Goal: Transaction & Acquisition: Purchase product/service

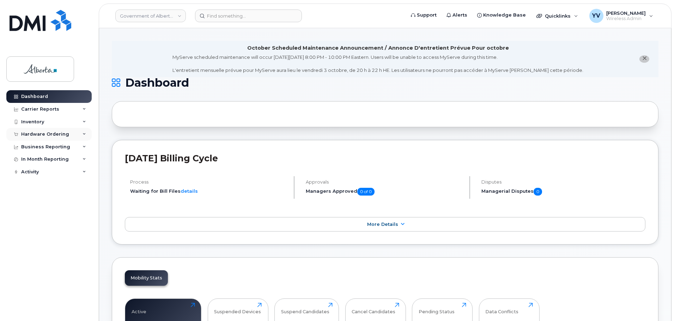
click at [34, 133] on div "Hardware Ordering" at bounding box center [45, 134] width 48 height 6
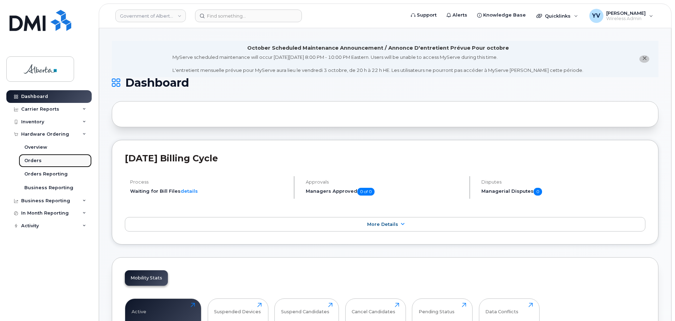
click at [29, 158] on div "Orders" at bounding box center [32, 161] width 17 height 6
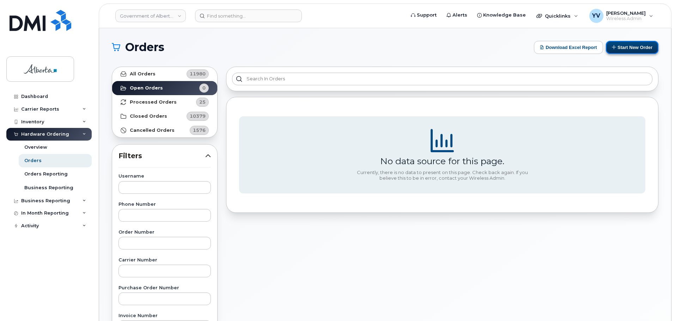
click at [632, 43] on button "Start New Order" at bounding box center [632, 47] width 53 height 13
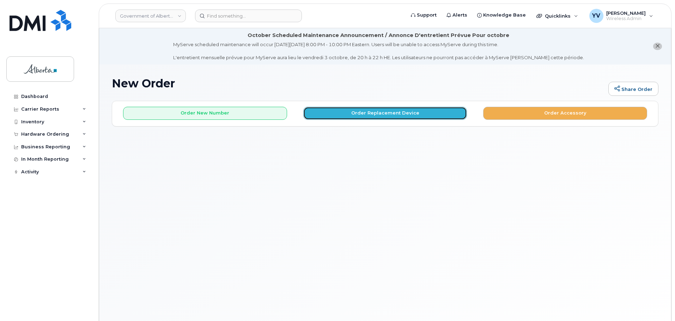
click at [386, 110] on button "Order Replacement Device" at bounding box center [385, 113] width 164 height 13
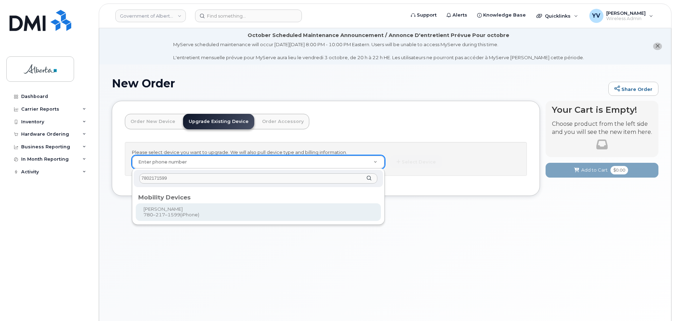
type input "7802171599"
type input "797933"
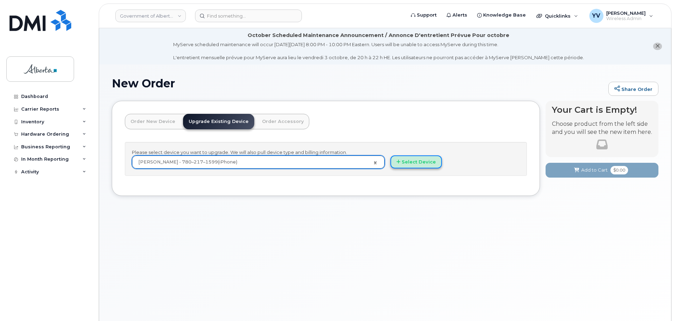
click at [420, 161] on button "Select Device" at bounding box center [415, 161] width 51 height 13
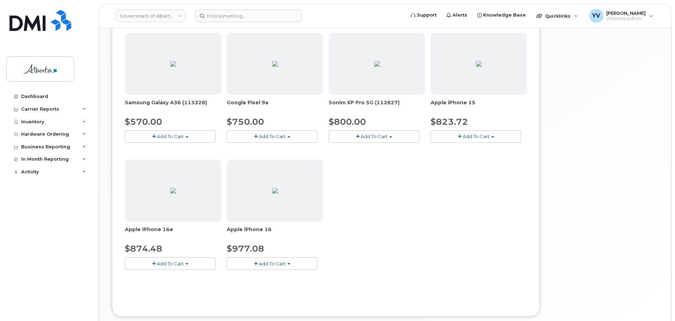
scroll to position [275, 0]
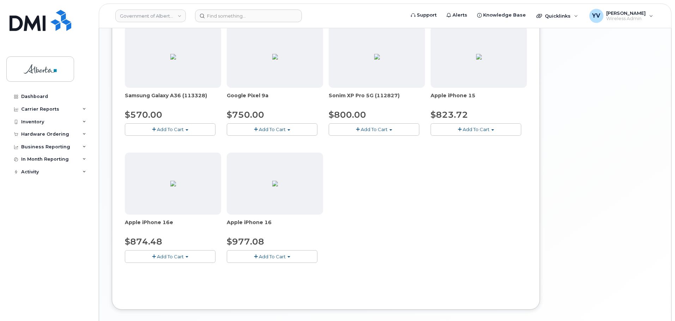
click at [185, 255] on button "Add To Cart" at bounding box center [170, 256] width 91 height 12
click at [184, 277] on link "$874.48 - 30-day upgrade (128GB model)" at bounding box center [183, 278] width 112 height 9
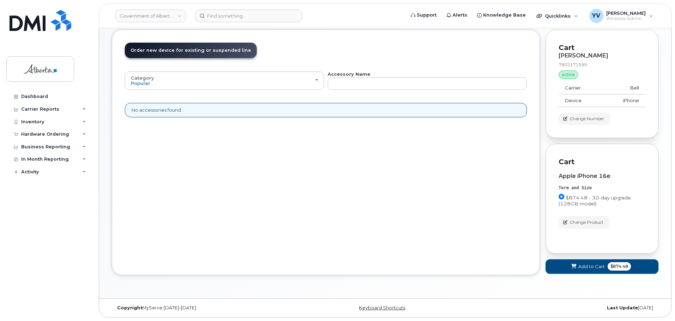
click at [583, 265] on span "Add to Cart" at bounding box center [591, 266] width 26 height 7
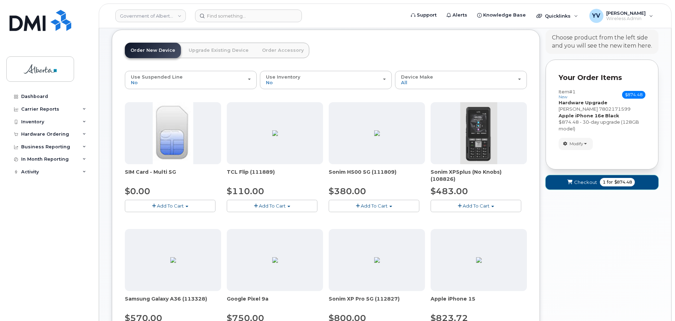
click at [579, 182] on span "Checkout" at bounding box center [585, 182] width 23 height 7
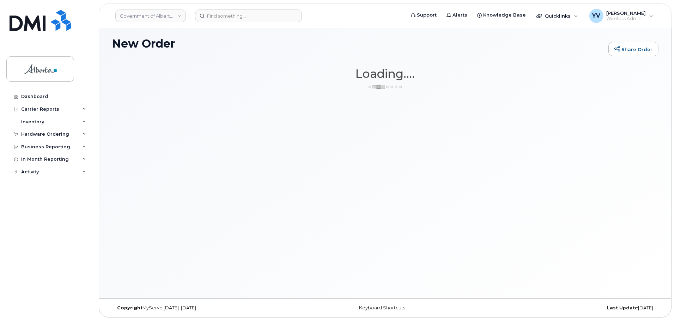
scroll to position [40, 0]
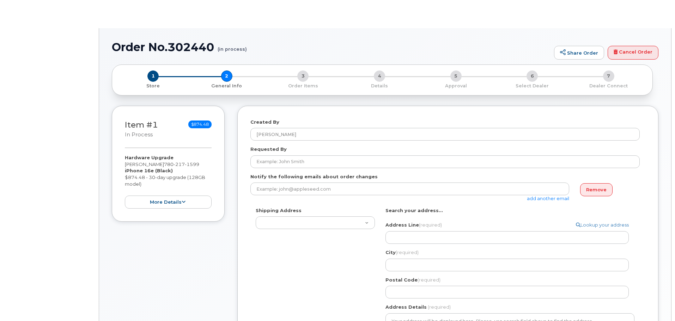
select select
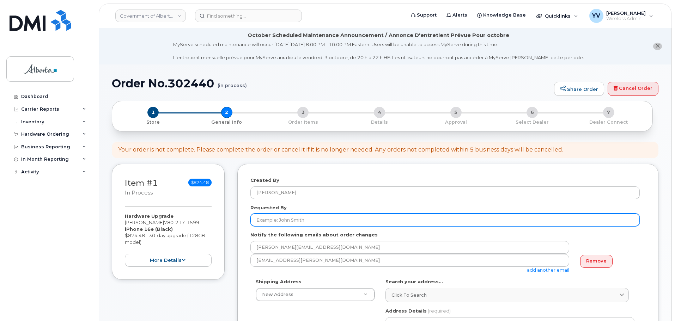
click at [262, 221] on input "Requested By" at bounding box center [444, 220] width 389 height 13
paste input "Matthew Rubuliak"
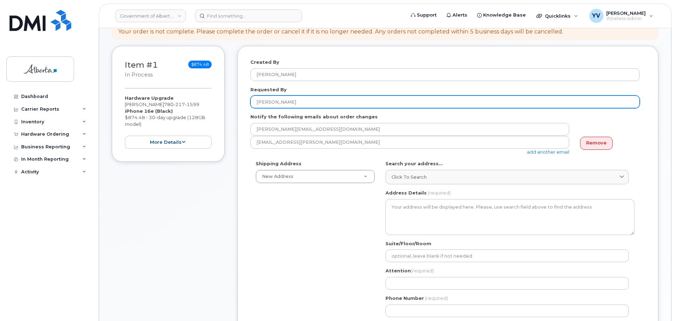
scroll to position [127, 0]
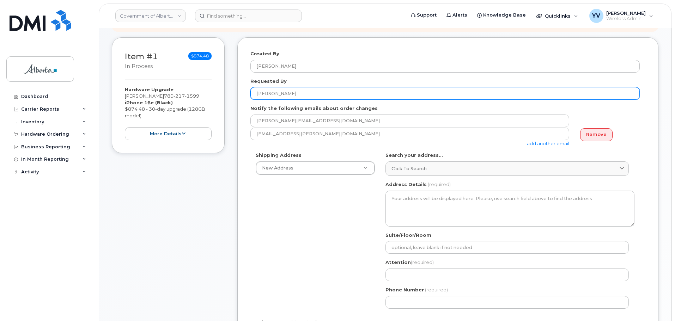
type input "Matthew Rubuliak"
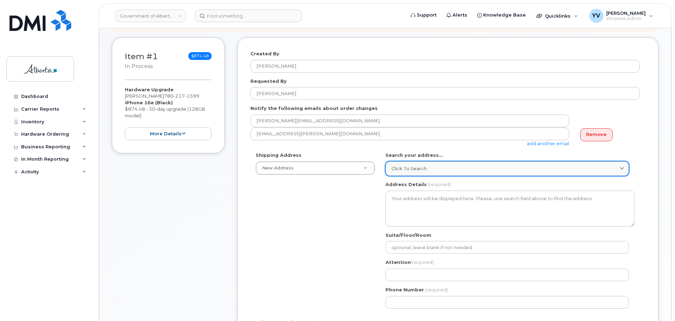
click at [397, 165] on span "Click to search" at bounding box center [408, 168] width 35 height 7
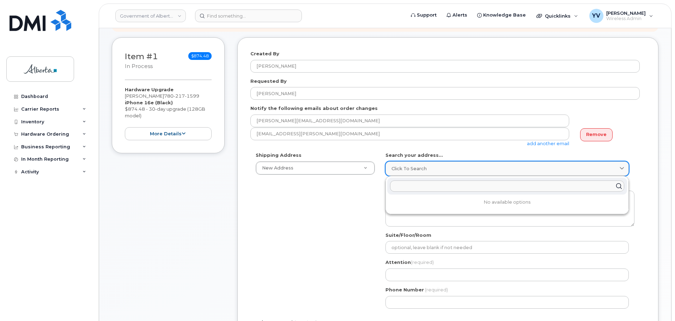
paste input "9833 - 109 Street"
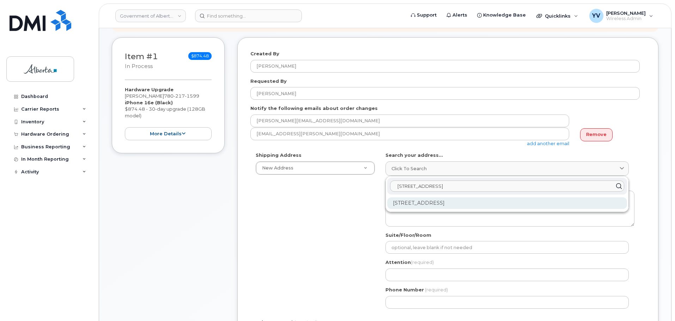
type input "9833 - 109 Street"
click at [459, 203] on div "9833 109 St NW Edmonton AB T5K 2E8" at bounding box center [507, 203] width 240 height 12
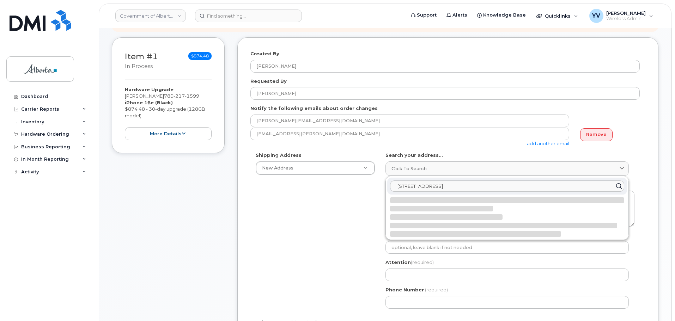
select select
type textarea "9833 109 St NW EDMONTON AB T5K 2E8 CANADA"
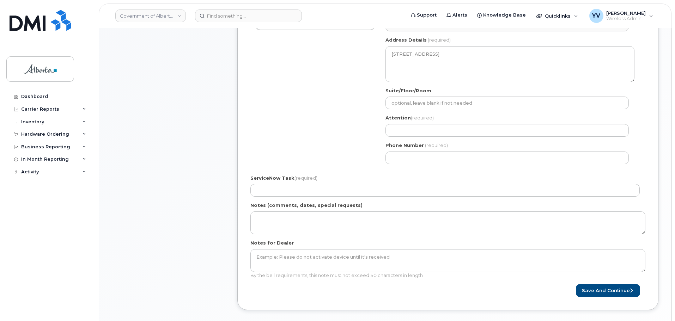
scroll to position [272, 0]
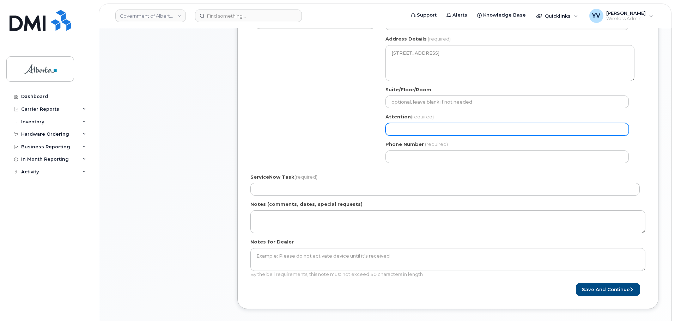
click at [394, 128] on input "Attention (required)" at bounding box center [506, 129] width 243 height 13
paste input "Mezzanine Floor"
select select
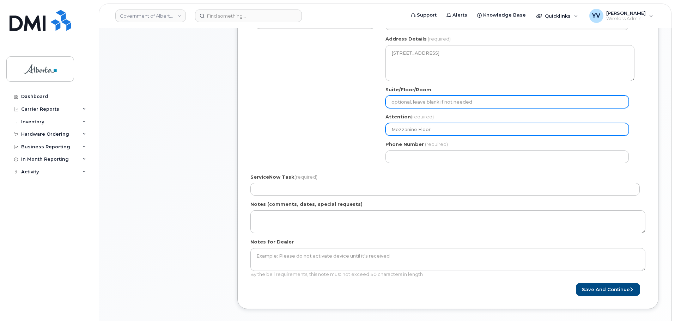
type input "Mezzanine Floor"
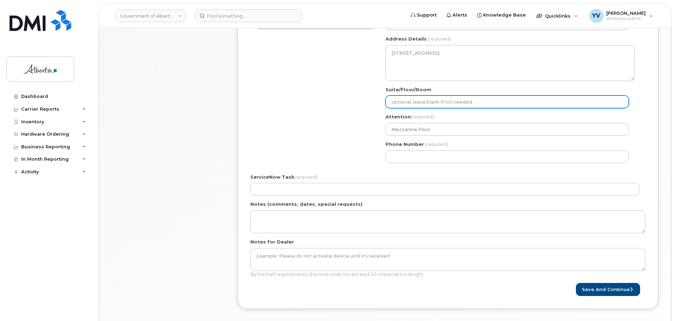
click at [391, 103] on input "Suite/Floor/Room" at bounding box center [506, 102] width 243 height 13
paste input "Mezzanine Floor"
select select
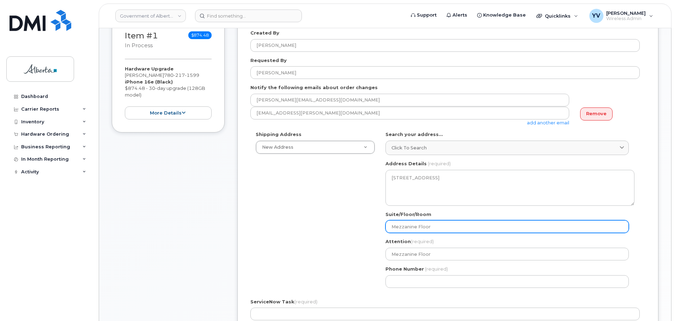
scroll to position [139, 0]
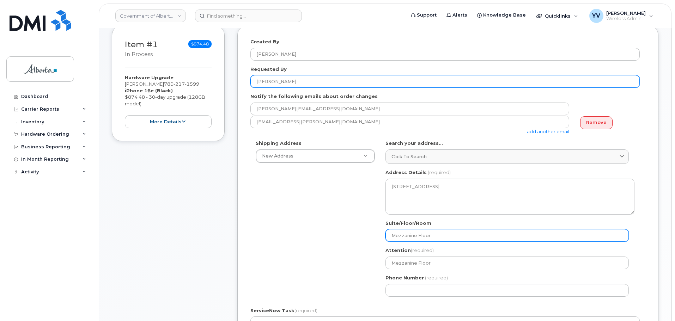
type input "Mezzanine Floor"
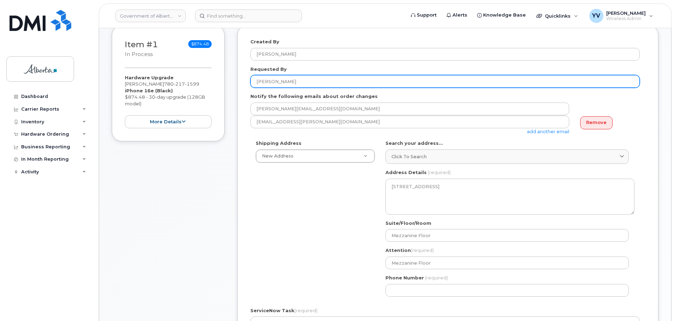
drag, startPoint x: 301, startPoint y: 84, endPoint x: 256, endPoint y: 84, distance: 44.8
click at [256, 84] on input "[PERSON_NAME]" at bounding box center [444, 81] width 389 height 13
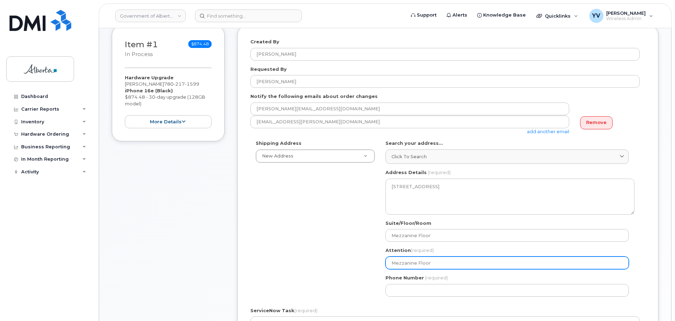
drag, startPoint x: 422, startPoint y: 265, endPoint x: 381, endPoint y: 266, distance: 40.9
click at [381, 266] on div "AB Edmonton Search your address... Click to search 9833 - 109 Street No availab…" at bounding box center [509, 221] width 259 height 162
paste input "atthew Rubuliak"
select select
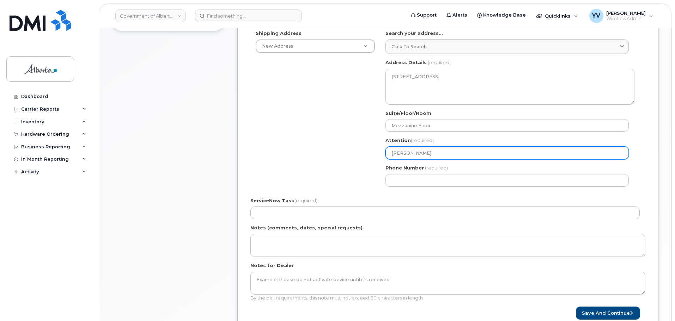
scroll to position [250, 0]
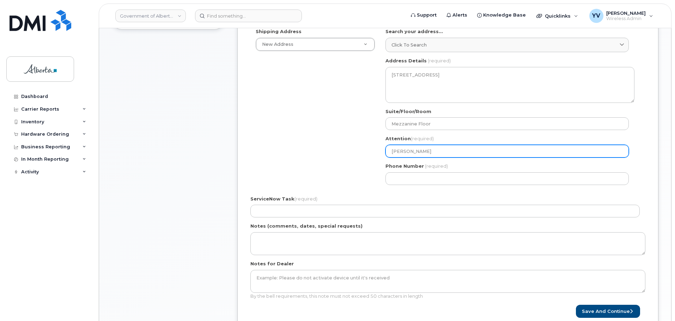
type input "[PERSON_NAME]"
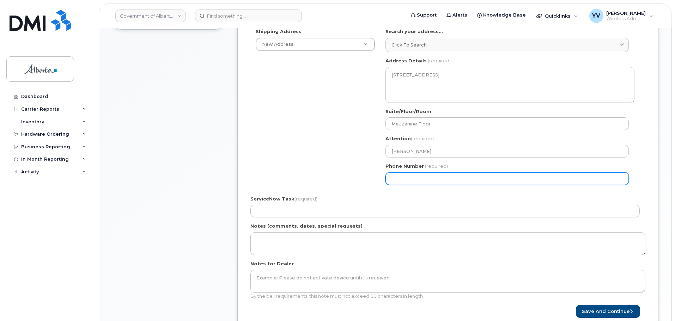
click at [403, 174] on input "Phone Number" at bounding box center [506, 178] width 243 height 13
paste input "7802171599"
select select
type input "7802171599"
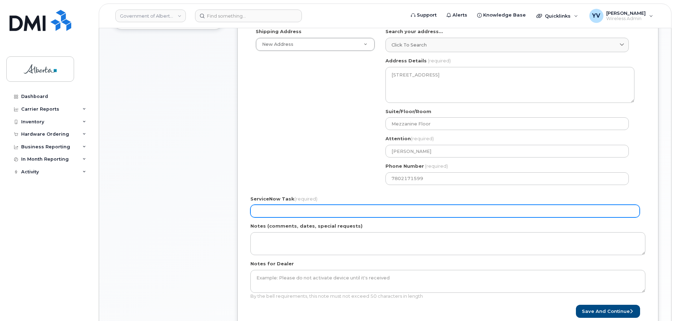
click at [281, 208] on input "ServiceNow Task (required)" at bounding box center [444, 211] width 389 height 13
paste input "SCTASK0859457"
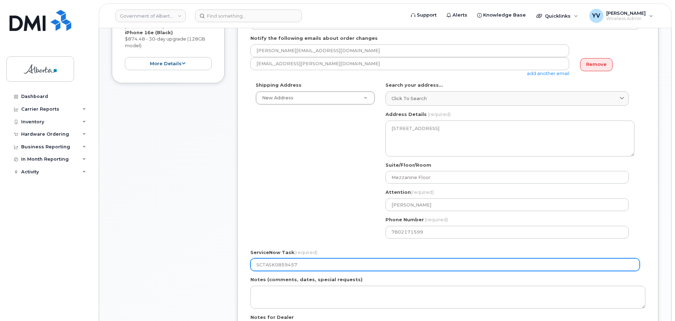
scroll to position [298, 0]
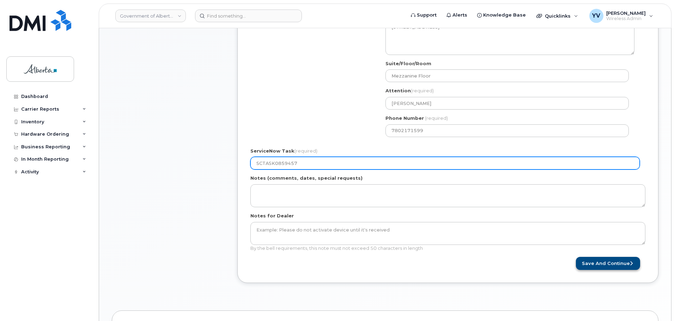
type input "SCTASK0859457"
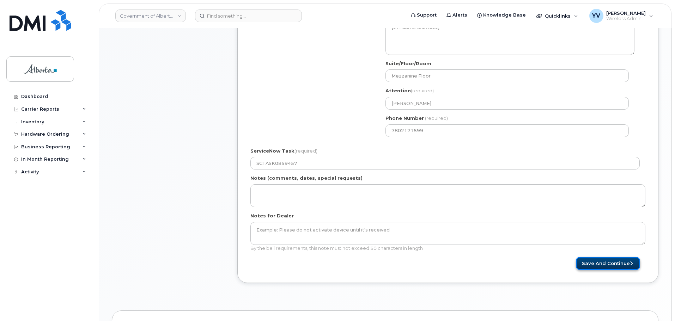
click at [614, 262] on button "Save and Continue" at bounding box center [608, 263] width 64 height 13
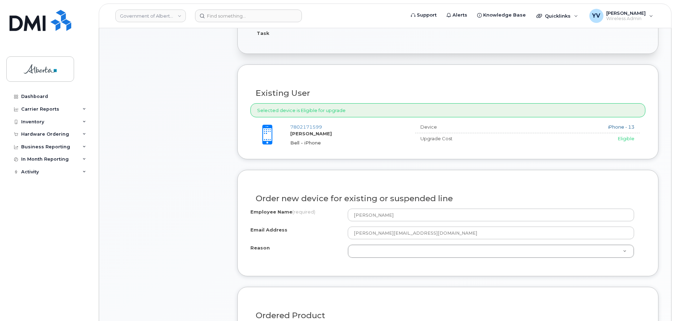
scroll to position [361, 0]
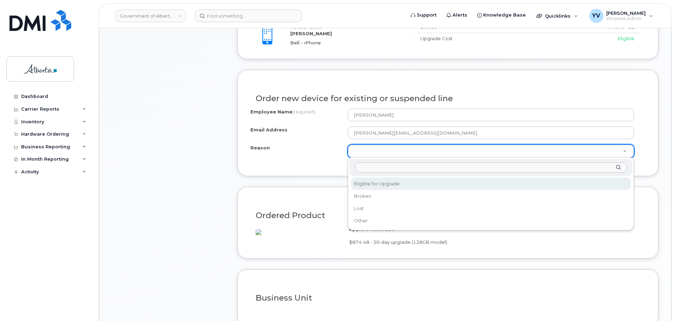
select select "eligible_for_upgrade"
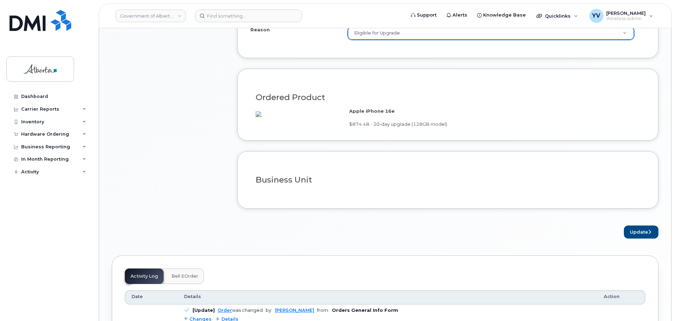
scroll to position [483, 0]
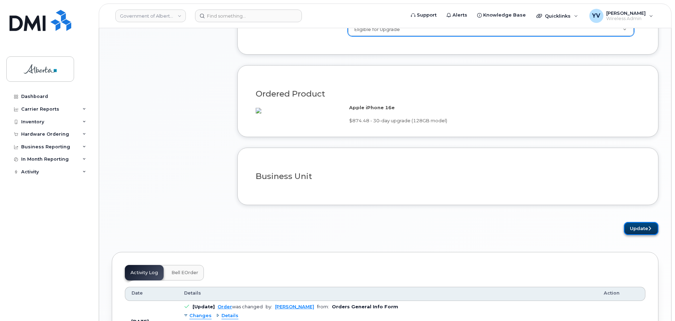
click at [640, 233] on button "Update" at bounding box center [641, 228] width 35 height 13
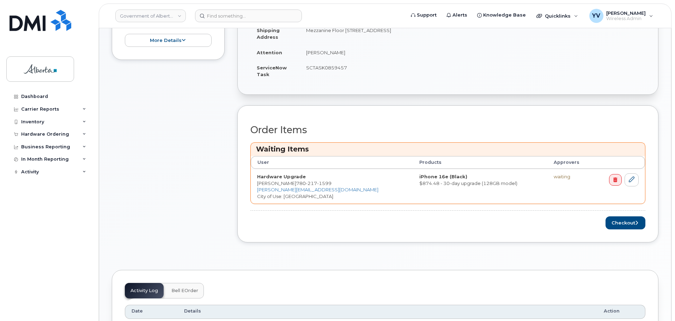
scroll to position [254, 0]
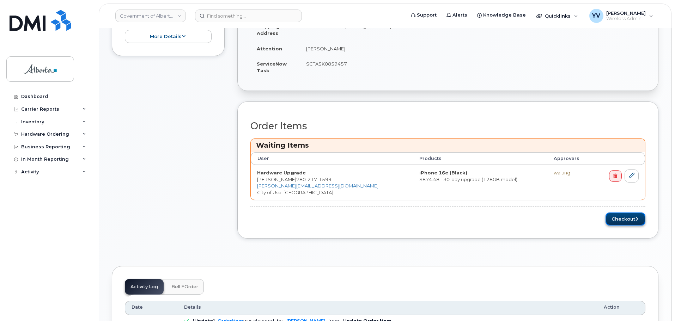
click at [623, 219] on button "Checkout" at bounding box center [625, 219] width 40 height 13
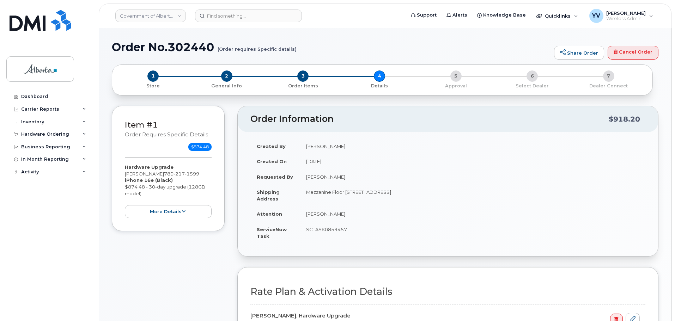
select select
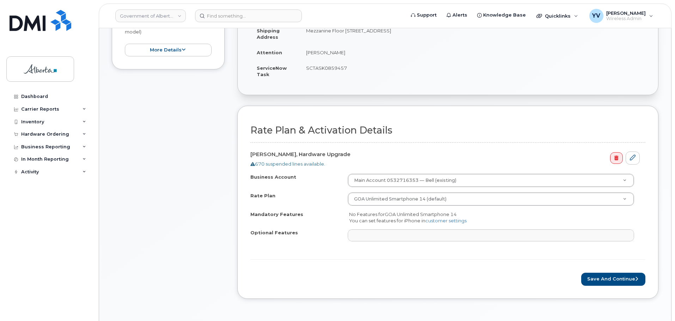
scroll to position [226, 0]
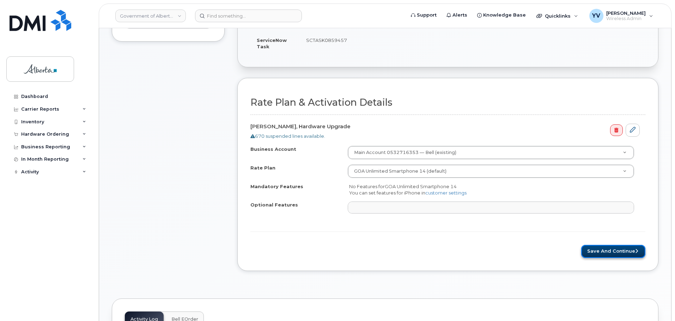
click at [613, 250] on button "Save and Continue" at bounding box center [613, 251] width 64 height 13
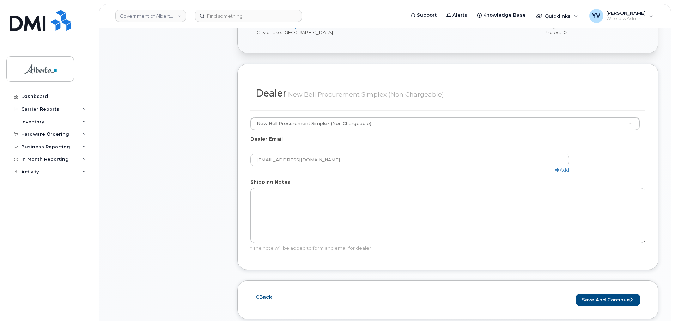
scroll to position [367, 0]
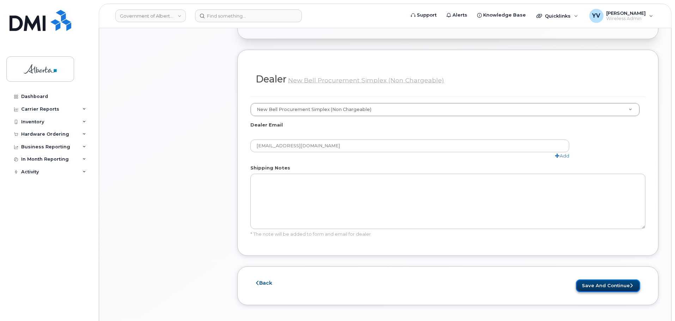
click at [608, 280] on button "Save and Continue" at bounding box center [608, 286] width 64 height 13
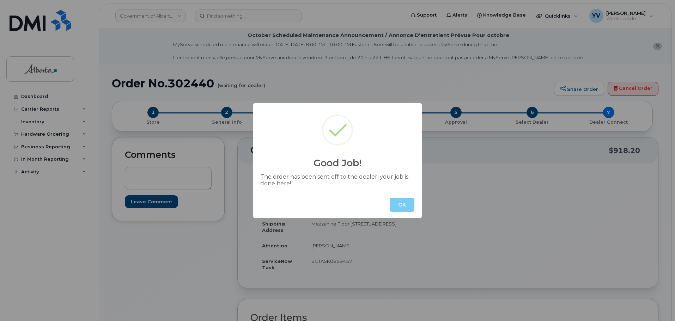
click at [397, 206] on button "OK" at bounding box center [401, 205] width 25 height 14
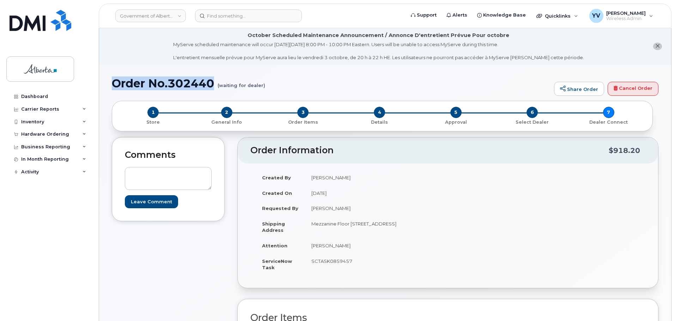
drag, startPoint x: 214, startPoint y: 82, endPoint x: 116, endPoint y: 84, distance: 98.0
click at [116, 84] on h1 "Order No.302440 (waiting for dealer)" at bounding box center [331, 83] width 438 height 12
copy h1 "Order No.302440"
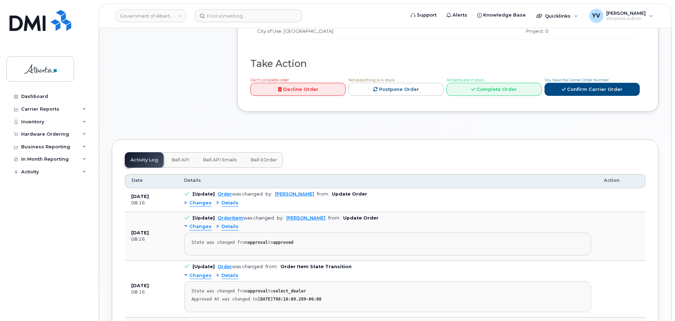
scroll to position [354, 0]
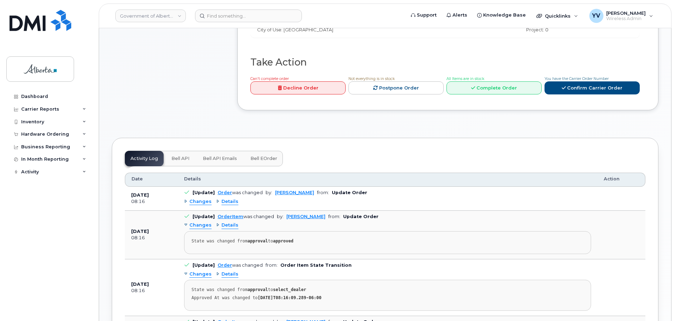
click at [185, 156] on span "Bell API" at bounding box center [180, 159] width 18 height 6
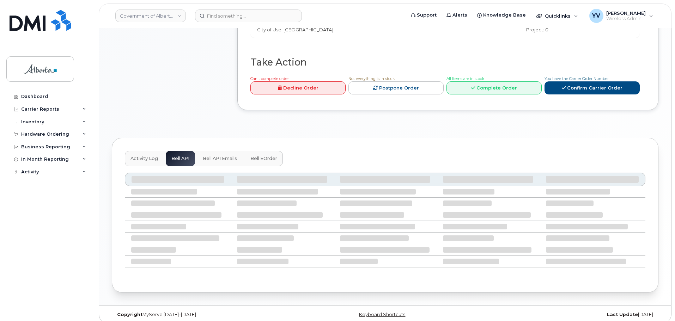
scroll to position [292, 0]
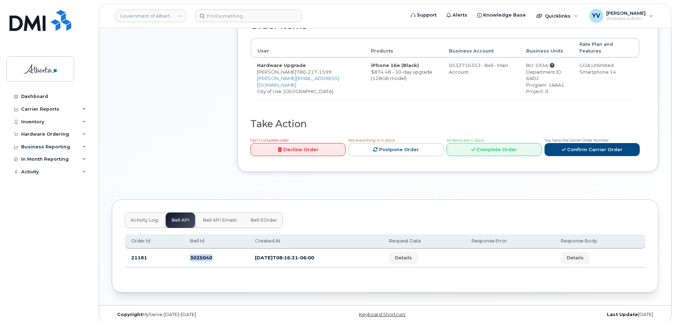
drag, startPoint x: 211, startPoint y: 254, endPoint x: 184, endPoint y: 253, distance: 27.2
click at [184, 253] on td "3025040" at bounding box center [216, 258] width 65 height 19
copy td "3025040"
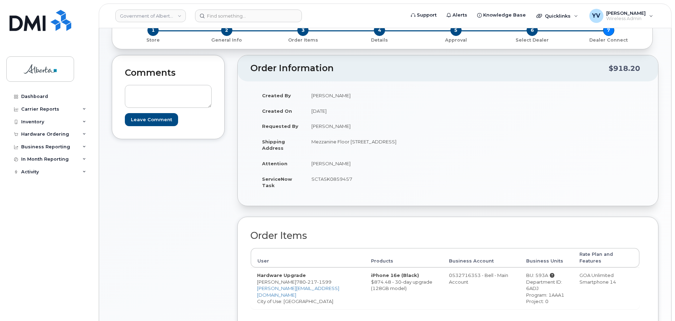
scroll to position [81, 0]
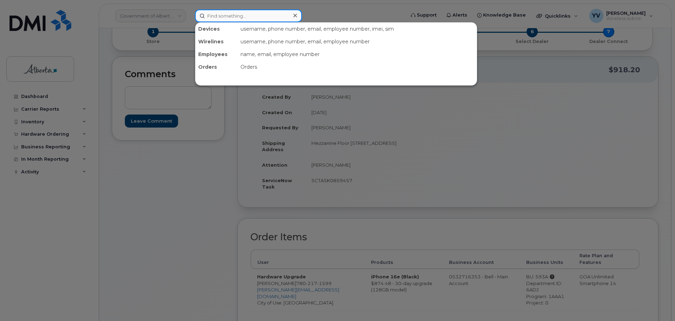
click at [209, 14] on input at bounding box center [248, 16] width 107 height 13
paste input "7802171599"
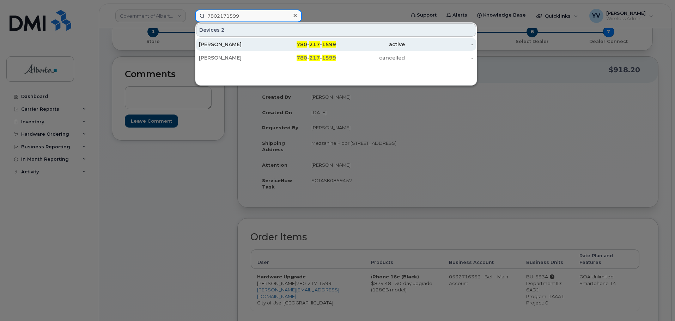
type input "7802171599"
click at [321, 44] on div "780 - 217 - 1599" at bounding box center [302, 44] width 69 height 7
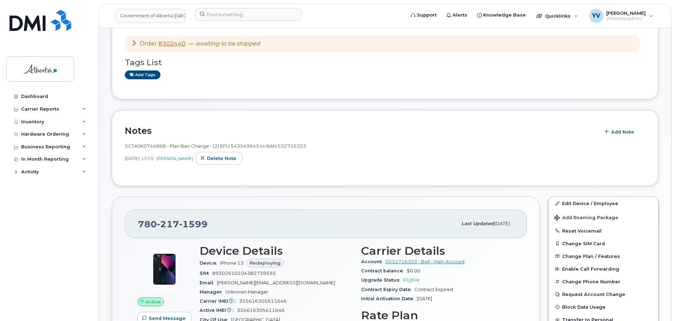
scroll to position [93, 0]
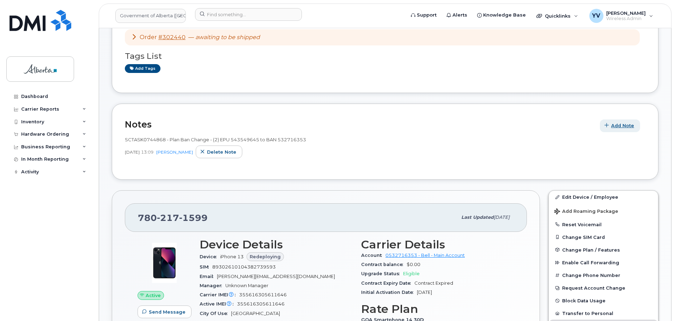
click at [621, 124] on span "Add Note" at bounding box center [622, 125] width 23 height 7
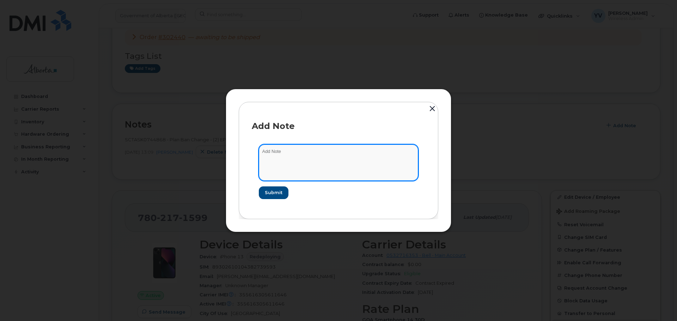
click at [268, 157] on textarea at bounding box center [338, 163] width 159 height 36
paste textarea "SCTASK0859457 Device Replace - (1)"
type textarea "SCTASK0859457 Device Replace - (1)"
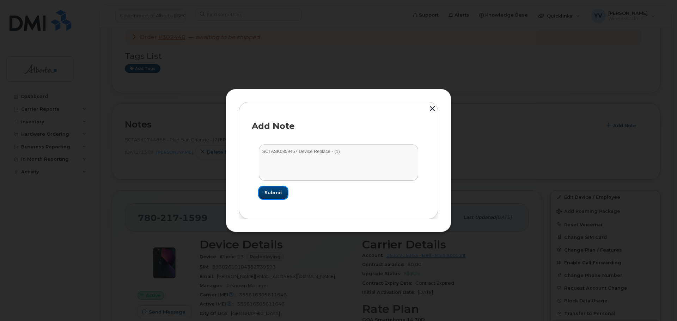
click at [272, 192] on span "Submit" at bounding box center [273, 192] width 18 height 7
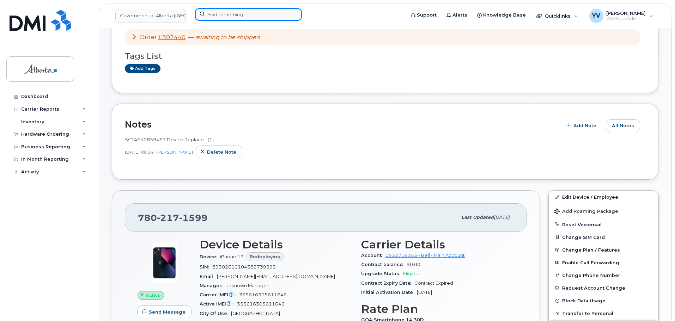
click at [220, 13] on input at bounding box center [248, 14] width 107 height 13
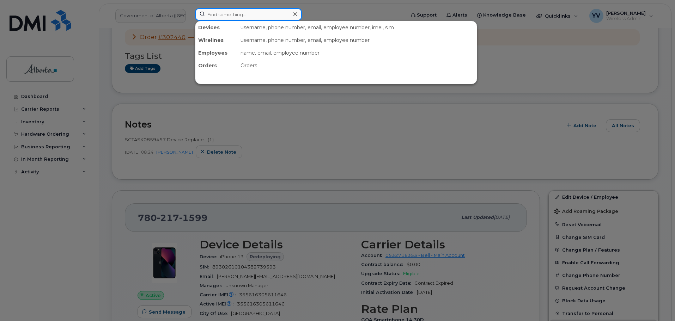
paste input "5873386117"
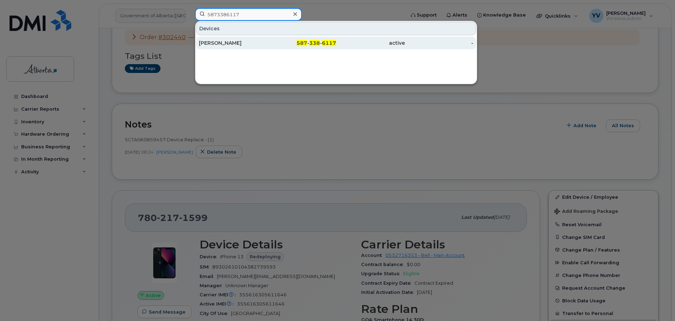
type input "5873386117"
click at [310, 39] on div "587 - 338 - 6117" at bounding box center [302, 43] width 69 height 13
